Goal: Task Accomplishment & Management: Manage account settings

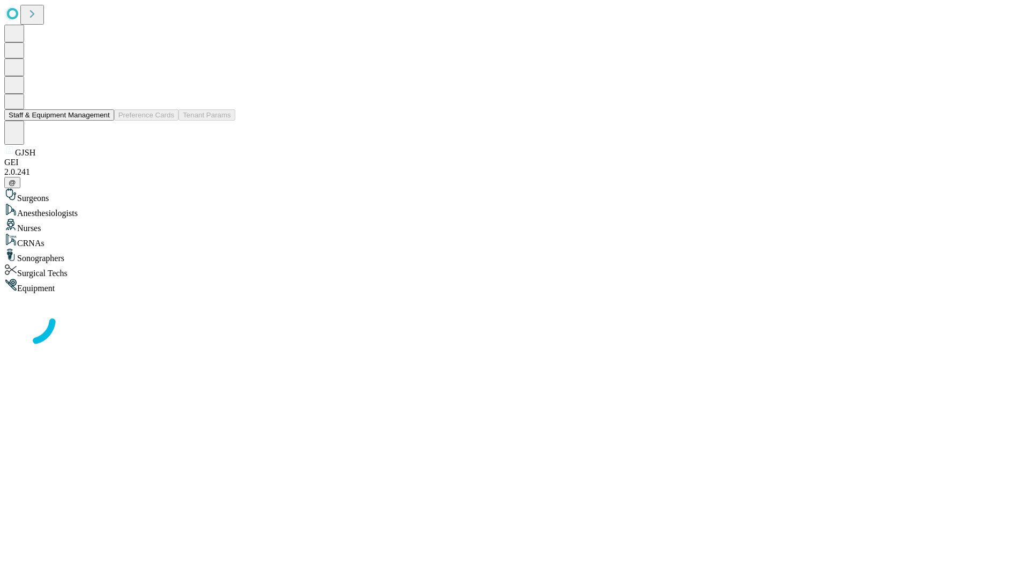
click at [102, 121] on button "Staff & Equipment Management" at bounding box center [59, 114] width 110 height 11
